Goal: Transaction & Acquisition: Purchase product/service

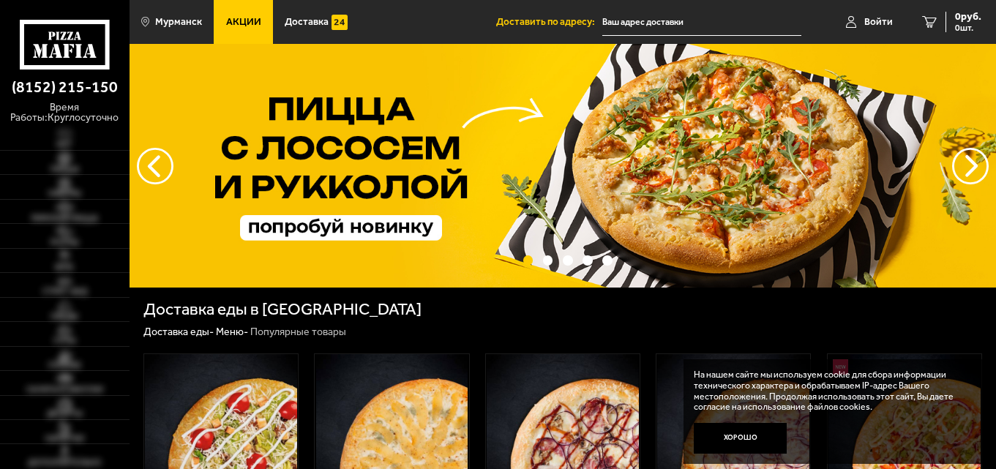
click at [252, 15] on link "Акции" at bounding box center [243, 22] width 59 height 44
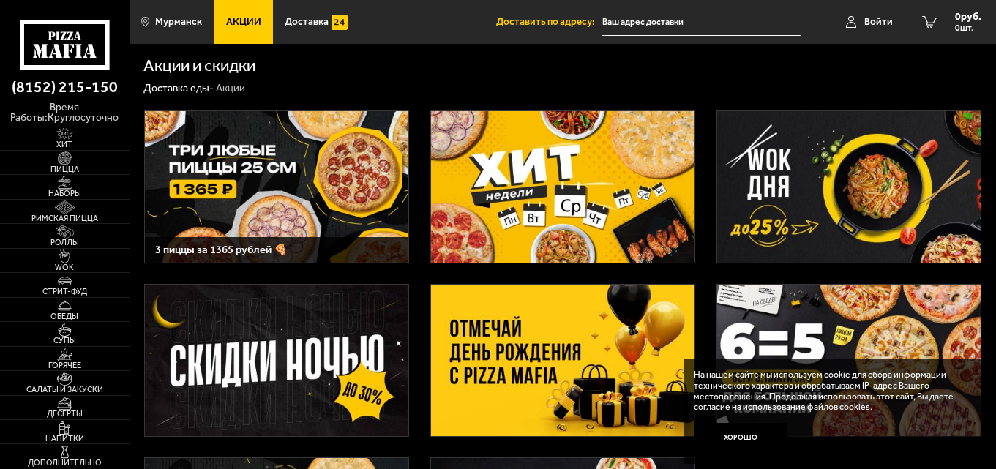
click at [555, 198] on img at bounding box center [563, 186] width 264 height 151
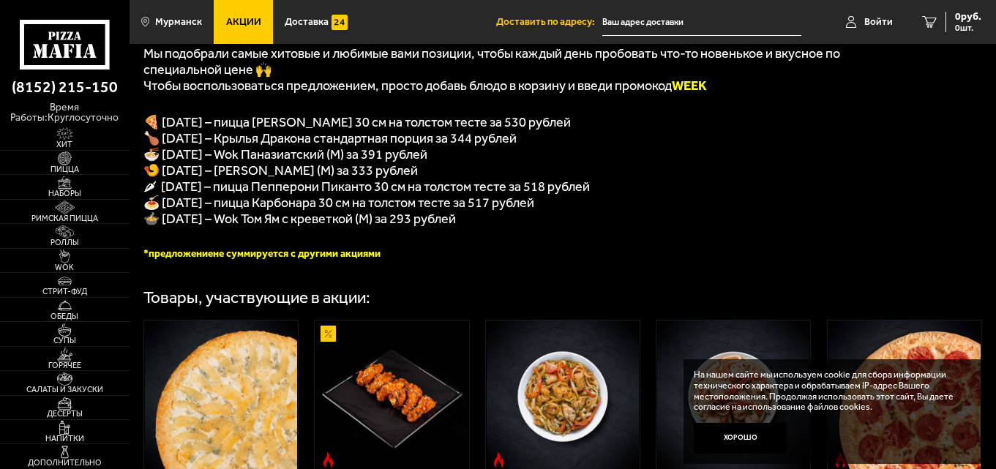
scroll to position [293, 0]
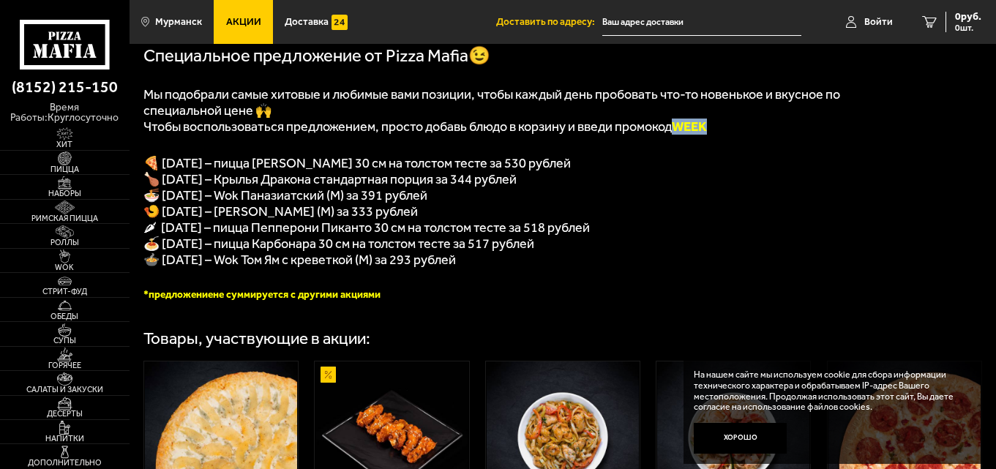
drag, startPoint x: 684, startPoint y: 132, endPoint x: 718, endPoint y: 132, distance: 34.4
click at [707, 132] on b "WEEK" at bounding box center [689, 127] width 35 height 16
copy b "WEEK"
